Goal: Task Accomplishment & Management: Manage account settings

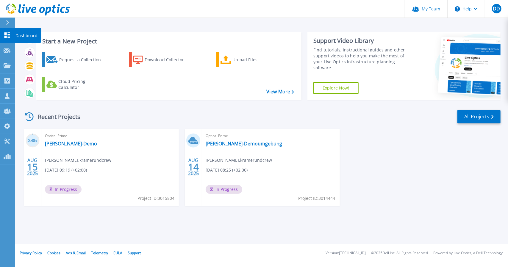
click at [2, 41] on link "Dashboard Dashboard" at bounding box center [7, 35] width 15 height 15
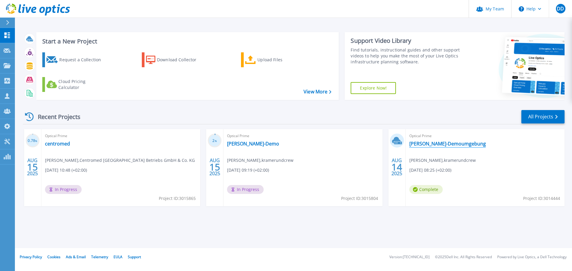
click at [439, 141] on link "[PERSON_NAME]-Demoumgebung" at bounding box center [447, 144] width 77 height 6
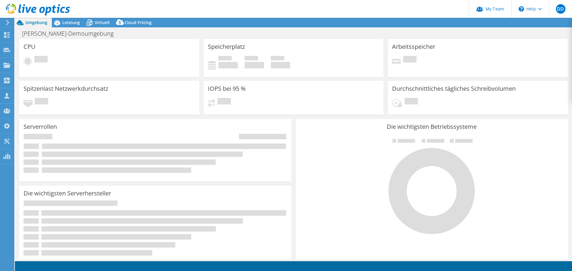
select select "USD"
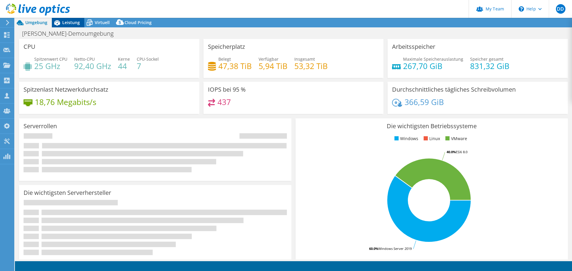
click at [74, 21] on span "Leistung" at bounding box center [71, 23] width 18 height 6
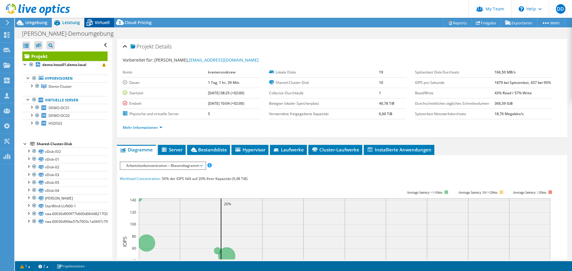
click at [96, 22] on span "Virtuell" at bounding box center [102, 23] width 15 height 6
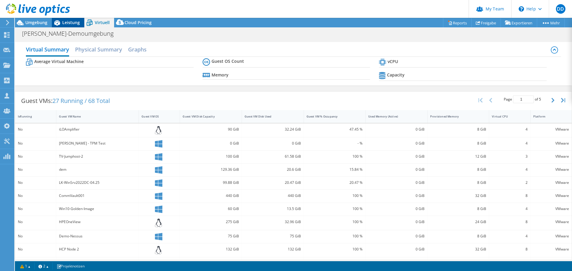
click at [67, 23] on span "Leistung" at bounding box center [71, 23] width 18 height 6
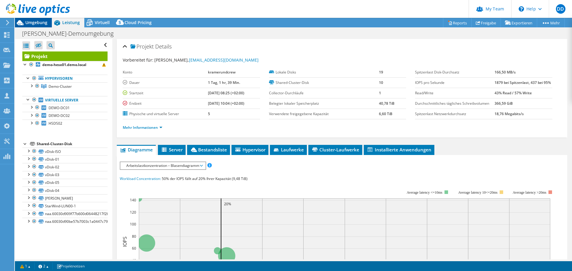
click at [37, 22] on span "Umgebung" at bounding box center [36, 23] width 22 height 6
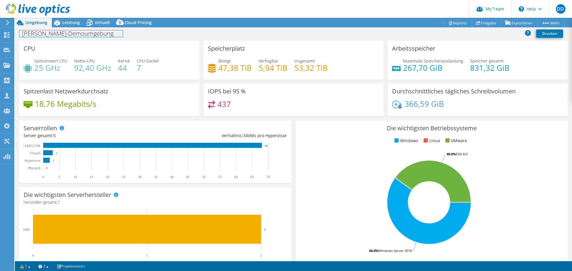
click at [80, 32] on h1 "KuC-Demoumgebung" at bounding box center [70, 33] width 103 height 7
drag, startPoint x: 51, startPoint y: 34, endPoint x: 79, endPoint y: 34, distance: 28.6
click at [79, 34] on h1 "KuC-Demoumgebung 1d" at bounding box center [75, 33] width 112 height 7
click at [109, 34] on link at bounding box center [113, 32] width 8 height 7
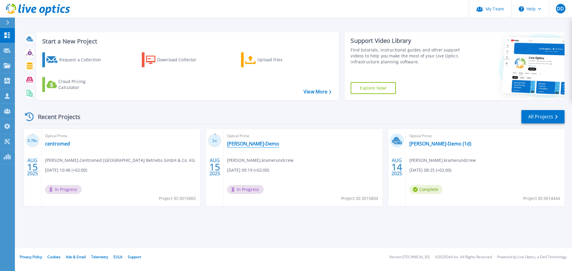
click at [246, 141] on link "[PERSON_NAME]-Demo" at bounding box center [253, 144] width 52 height 6
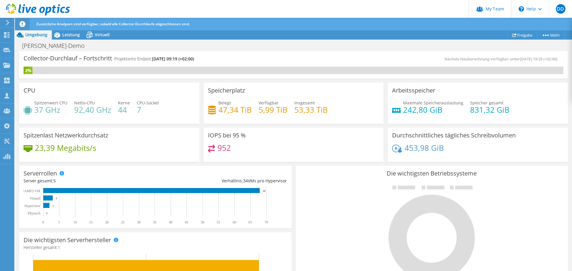
scroll to position [179, 0]
click at [76, 39] on div "Leistung" at bounding box center [68, 35] width 32 height 10
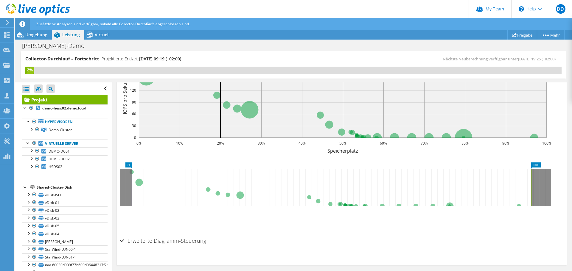
scroll to position [195, 0]
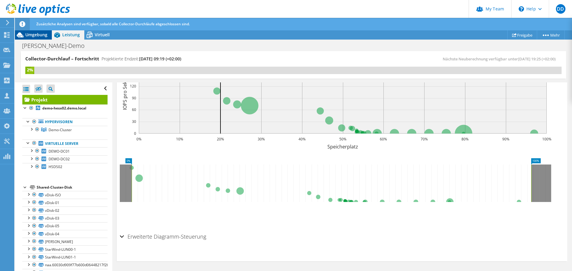
click at [29, 32] on span "Umgebung" at bounding box center [36, 35] width 22 height 6
